Goal: Task Accomplishment & Management: Manage account settings

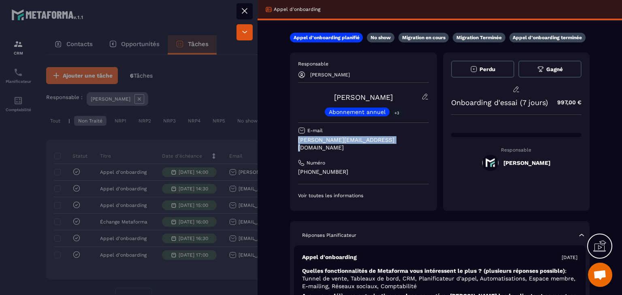
drag, startPoint x: 392, startPoint y: 143, endPoint x: 299, endPoint y: 144, distance: 92.3
click at [299, 144] on p "[PERSON_NAME][EMAIL_ADDRESS][DOMAIN_NAME]" at bounding box center [363, 143] width 131 height 15
copy p "[PERSON_NAME][EMAIL_ADDRESS][DOMAIN_NAME]"
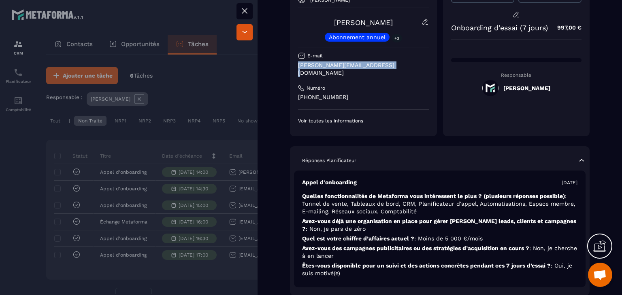
scroll to position [40, 0]
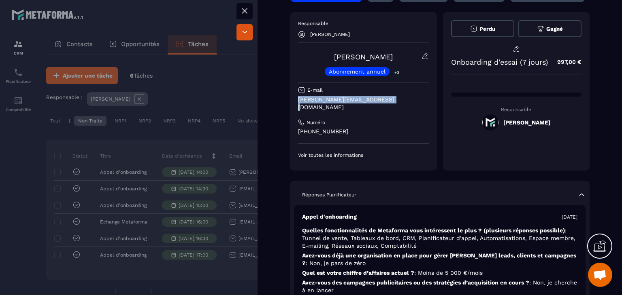
click at [238, 15] on button at bounding box center [244, 11] width 16 height 16
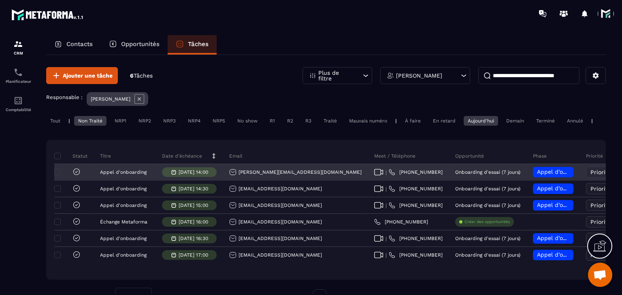
click at [533, 174] on div "Appel d’onboarding planifié" at bounding box center [553, 172] width 40 height 11
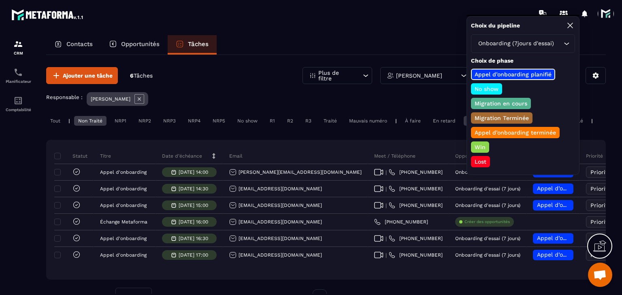
click at [508, 129] on p "Appel d’onboarding terminée" at bounding box center [515, 133] width 84 height 8
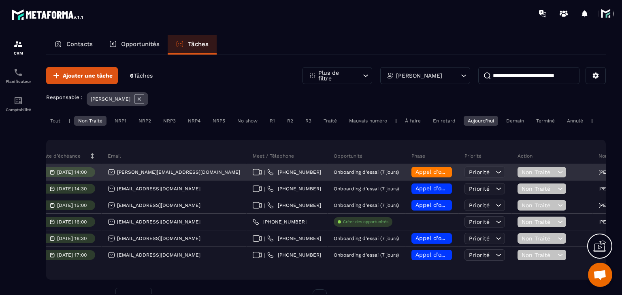
scroll to position [0, 121]
click at [521, 176] on span "Non Traité" at bounding box center [538, 172] width 34 height 6
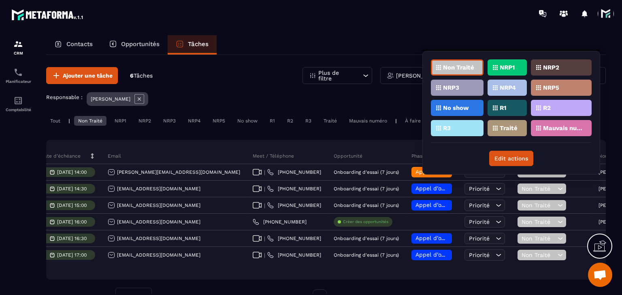
click at [530, 131] on div "Traité" at bounding box center [560, 128] width 61 height 16
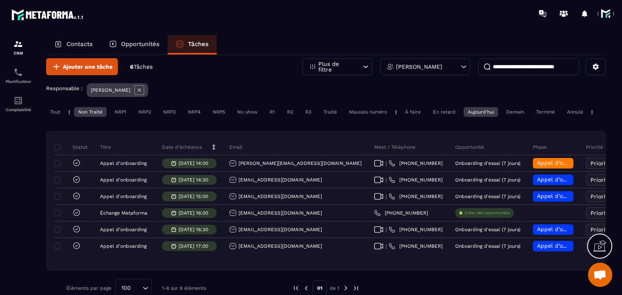
scroll to position [0, 0]
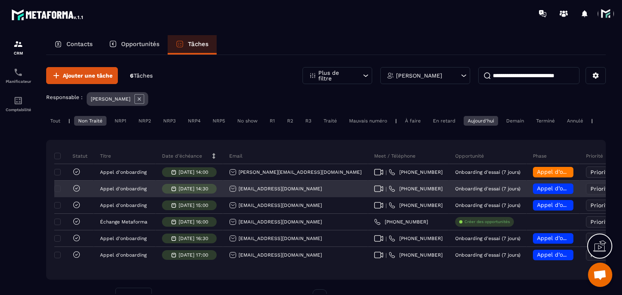
click at [368, 191] on div "| +33 583 7586" at bounding box center [408, 189] width 81 height 16
click at [374, 192] on icon at bounding box center [378, 189] width 9 height 6
click at [266, 192] on div "Magmyriam@live.fr" at bounding box center [275, 188] width 93 height 7
